Goal: Information Seeking & Learning: Learn about a topic

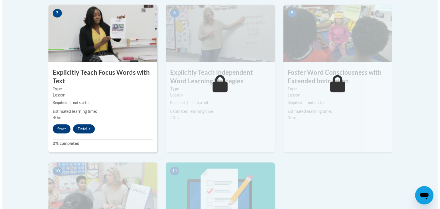
scroll to position [506, 0]
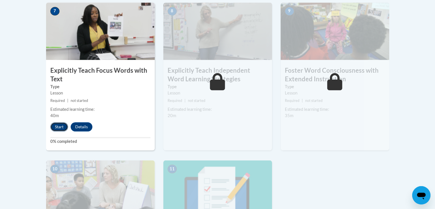
click at [58, 126] on button "Start" at bounding box center [59, 126] width 18 height 9
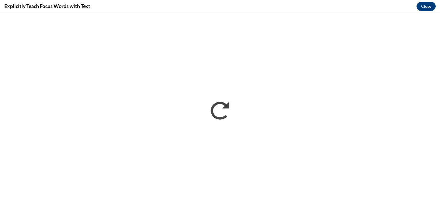
scroll to position [0, 0]
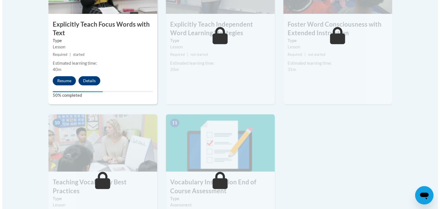
scroll to position [553, 0]
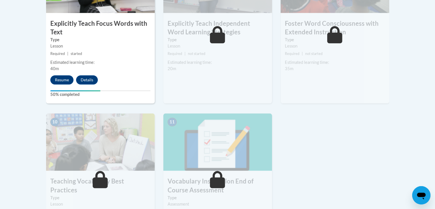
click at [228, 59] on div "Estimated learning time:" at bounding box center [218, 62] width 100 height 6
click at [66, 80] on button "Resume" at bounding box center [61, 79] width 23 height 9
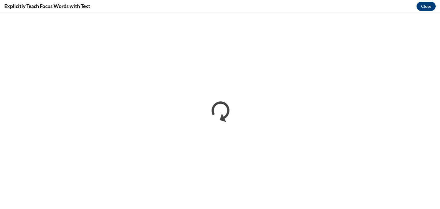
scroll to position [0, 0]
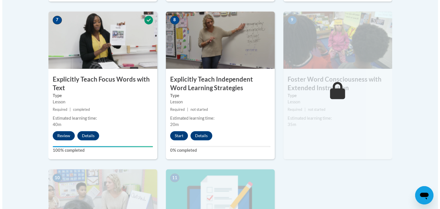
scroll to position [496, 0]
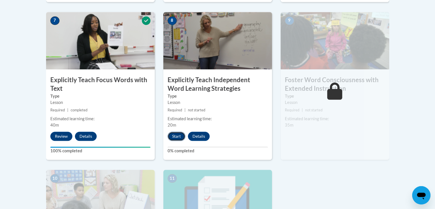
click at [175, 133] on button "Start" at bounding box center [177, 136] width 18 height 9
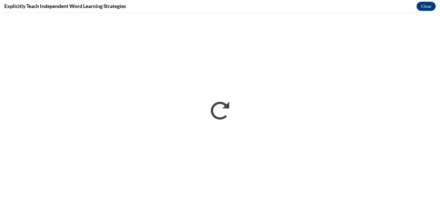
scroll to position [0, 0]
